Goal: Information Seeking & Learning: Learn about a topic

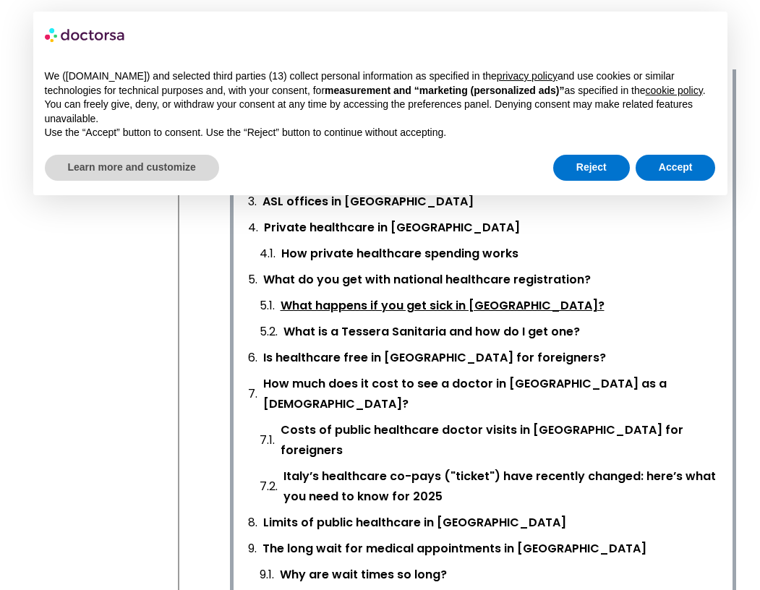
scroll to position [656, 0]
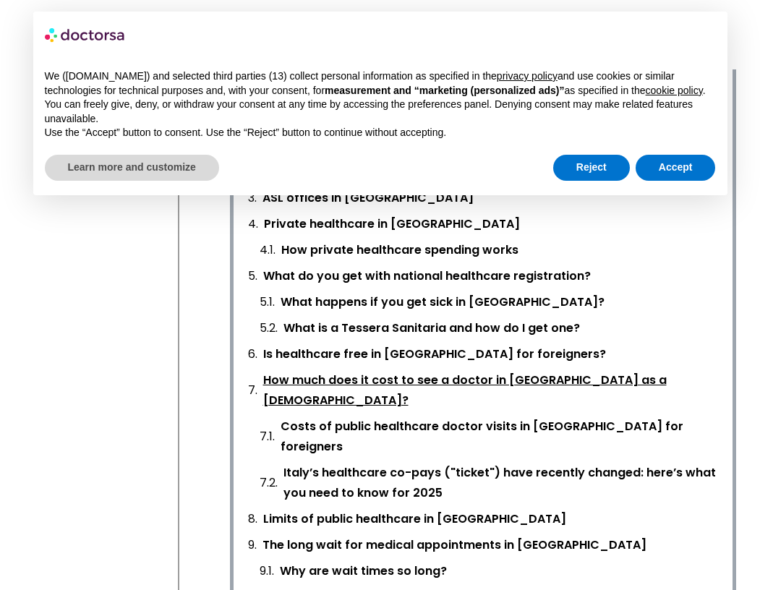
click at [523, 370] on link "How much does it cost to see a doctor in [GEOGRAPHIC_DATA] as a [DEMOGRAPHIC_DA…" at bounding box center [490, 390] width 455 height 40
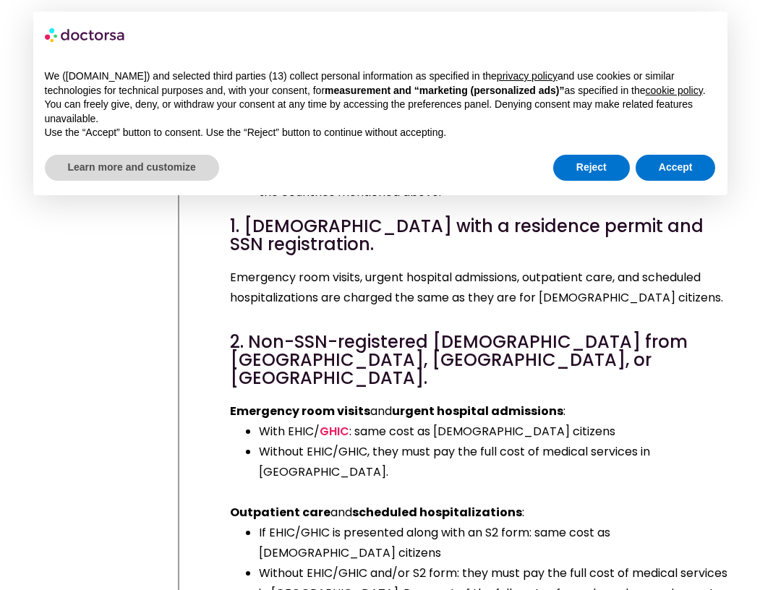
scroll to position [9099, 0]
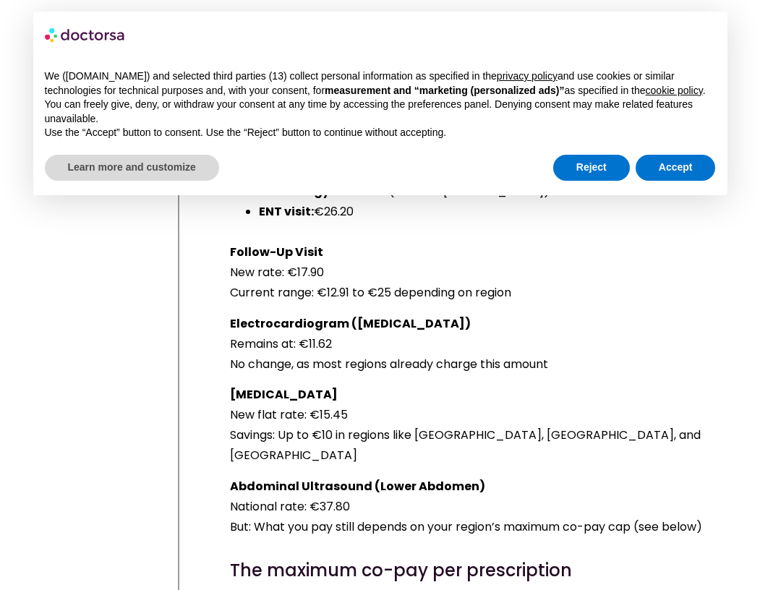
scroll to position [12138, 0]
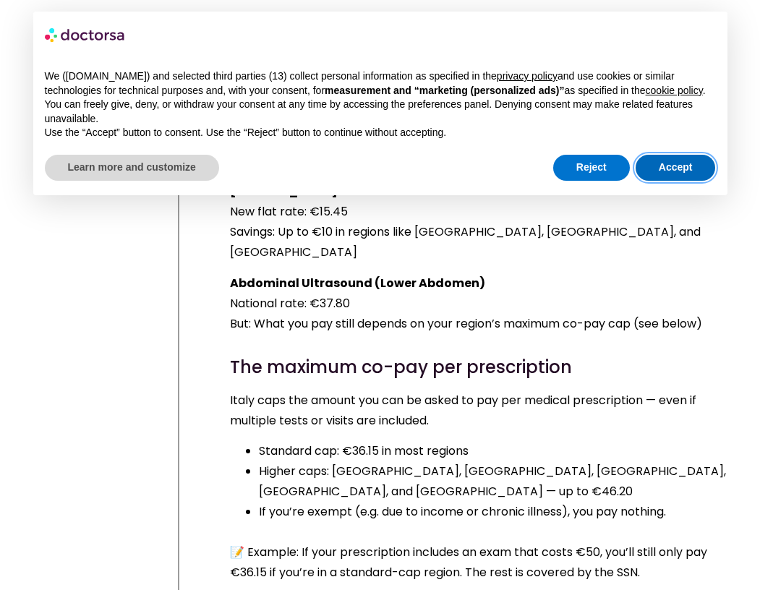
click at [691, 174] on button "Accept" at bounding box center [676, 168] width 80 height 26
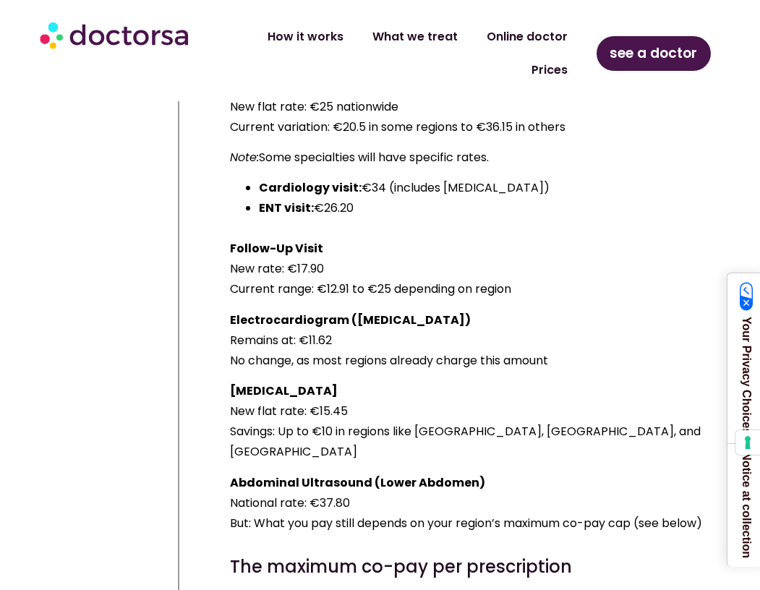
scroll to position [11900, 0]
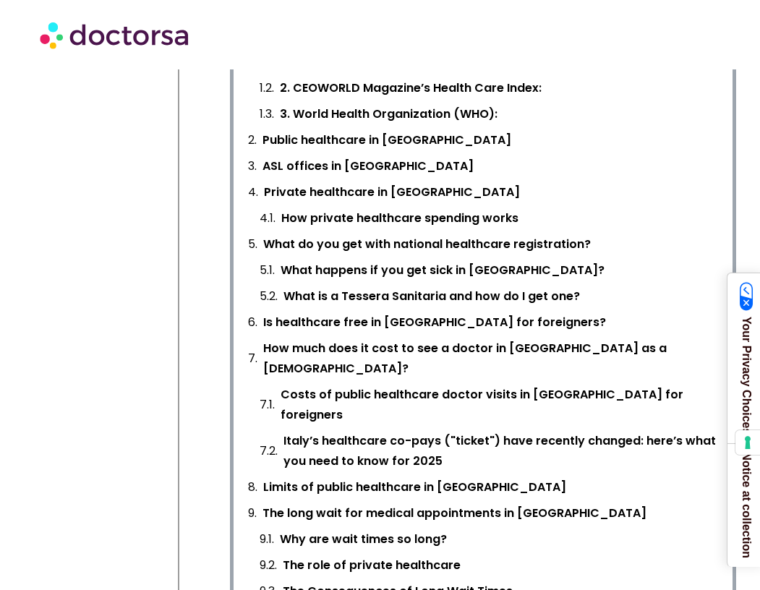
scroll to position [667, 0]
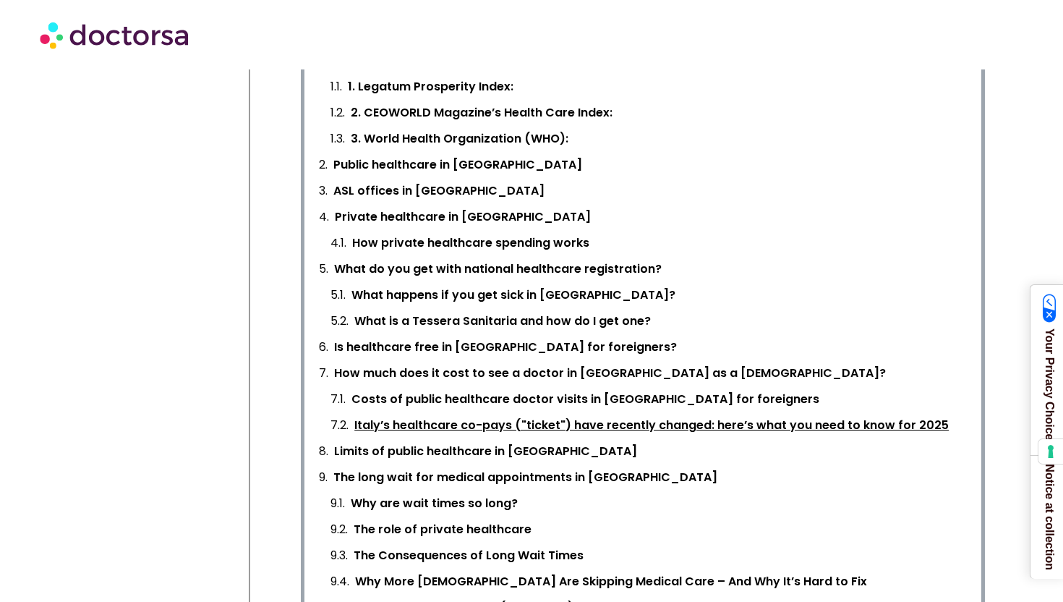
scroll to position [624, 0]
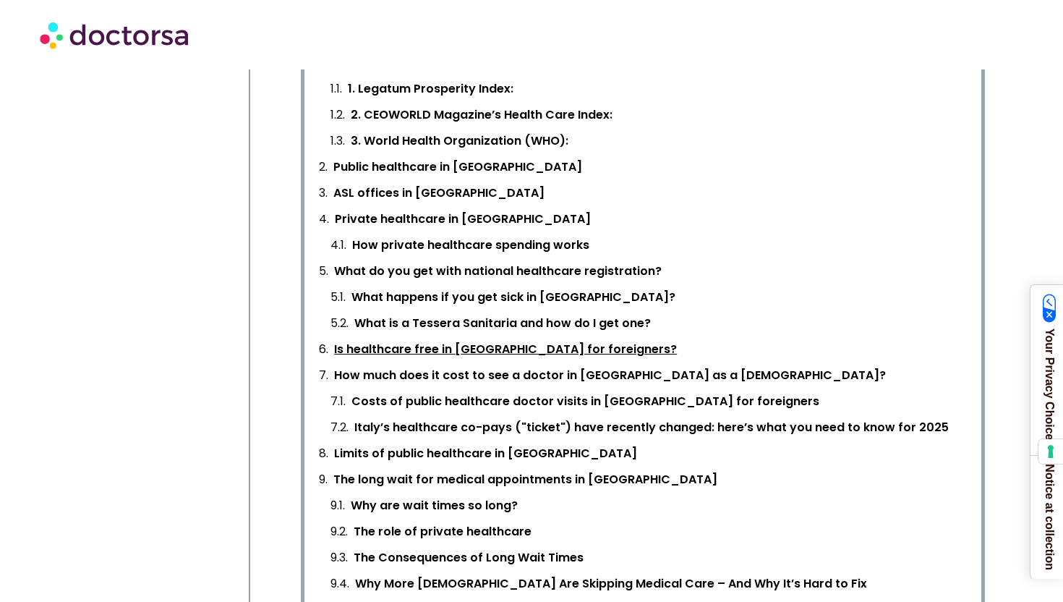
click at [489, 351] on link "Is healthcare free in [GEOGRAPHIC_DATA] for foreigners?" at bounding box center [505, 349] width 343 height 20
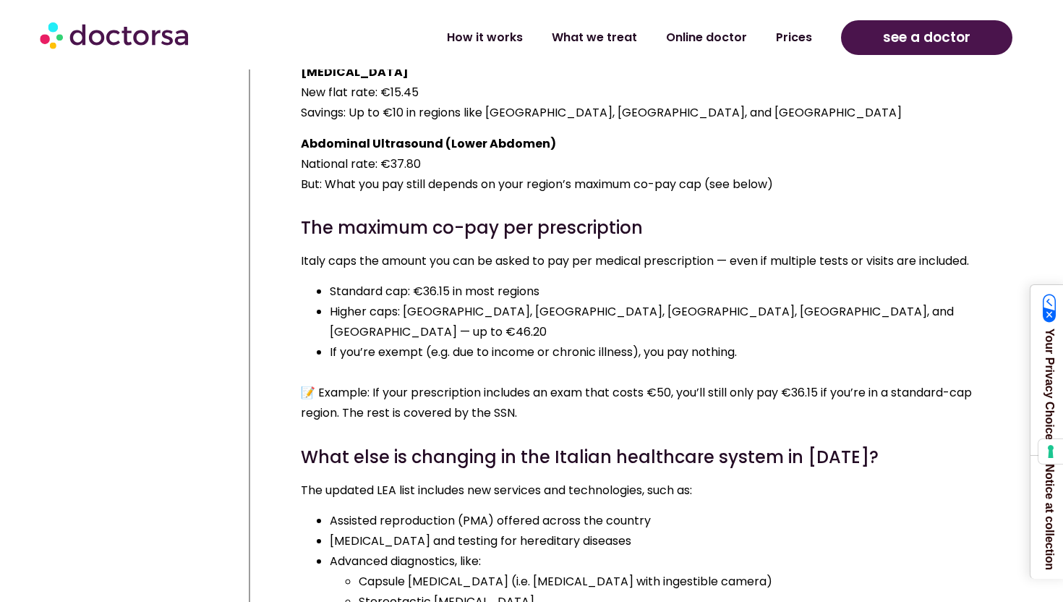
scroll to position [10730, 0]
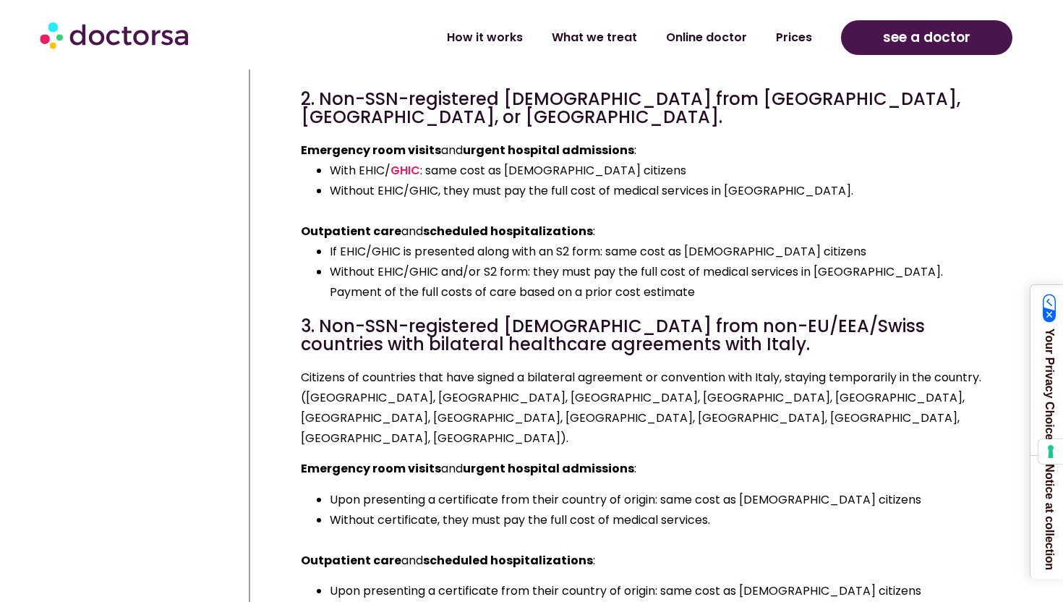
scroll to position [5237, 0]
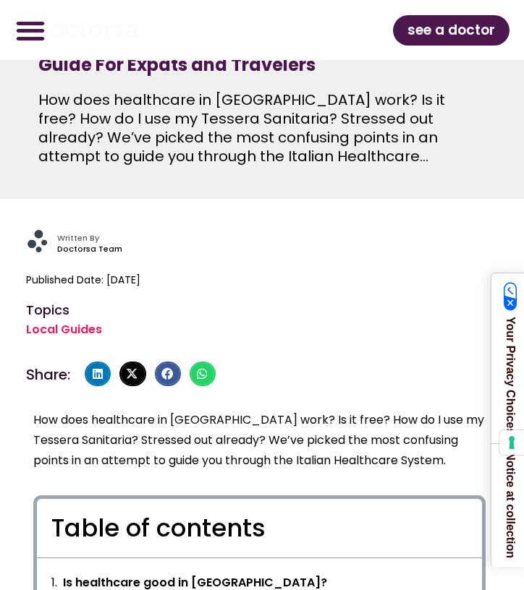
scroll to position [375, 0]
